Goal: Obtain resource: Obtain resource

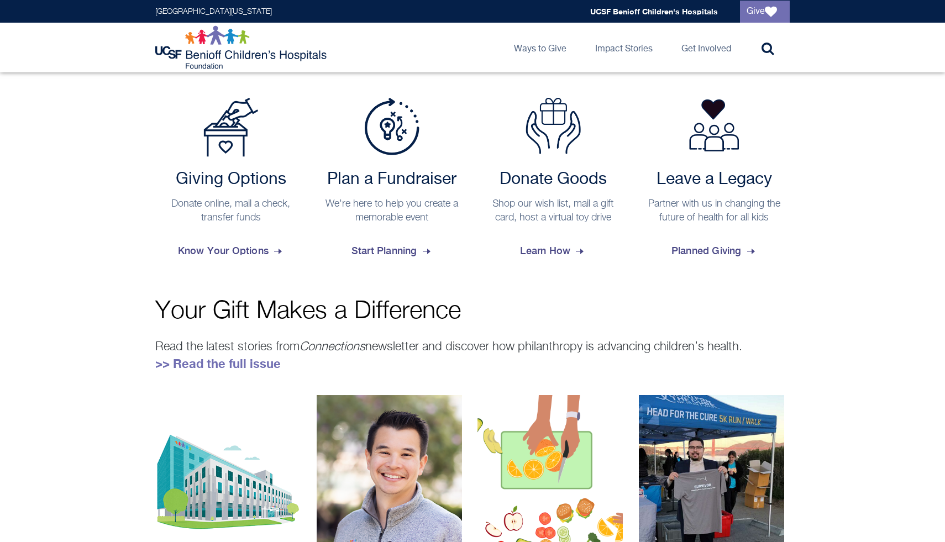
scroll to position [300, 0]
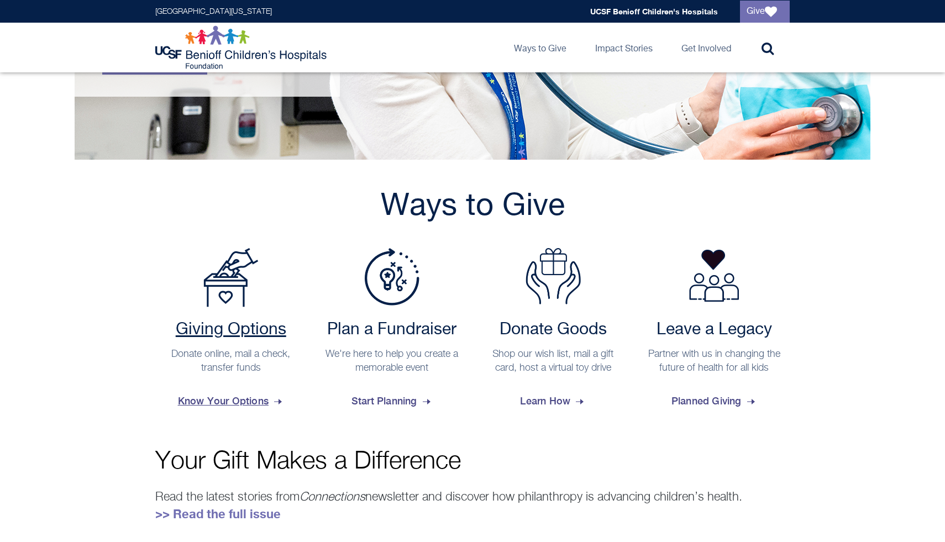
click at [248, 326] on h2 "Giving Options" at bounding box center [231, 330] width 140 height 20
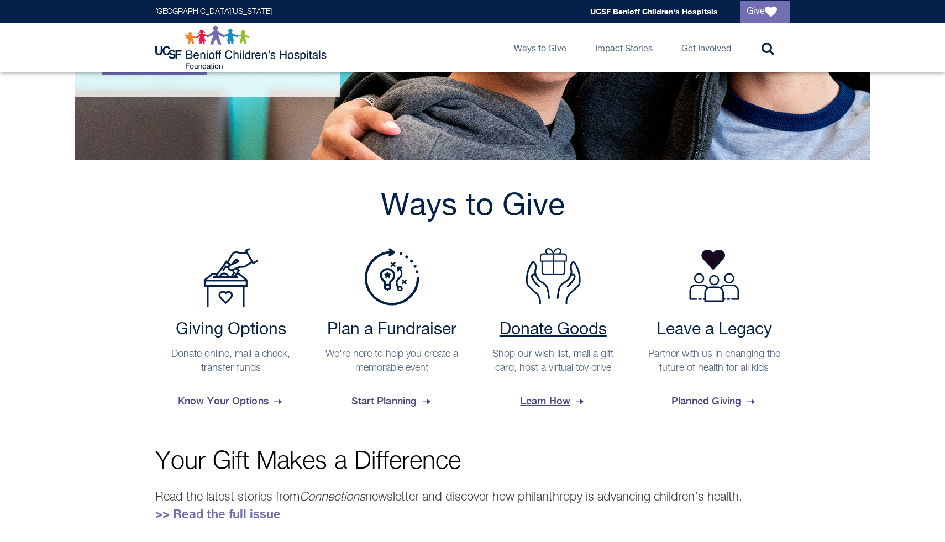
click at [546, 343] on div "Donate Goods Shop our wish list, mail a gift card, host a virtual toy drive Lea…" at bounding box center [553, 368] width 151 height 96
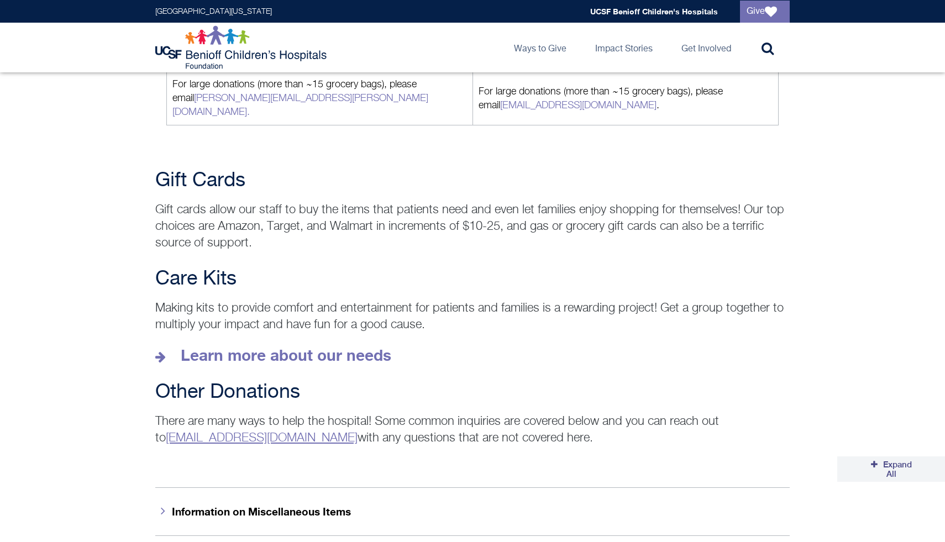
scroll to position [1419, 0]
click at [353, 346] on strong "Learn more about our needs" at bounding box center [286, 355] width 211 height 18
